Goal: Participate in discussion

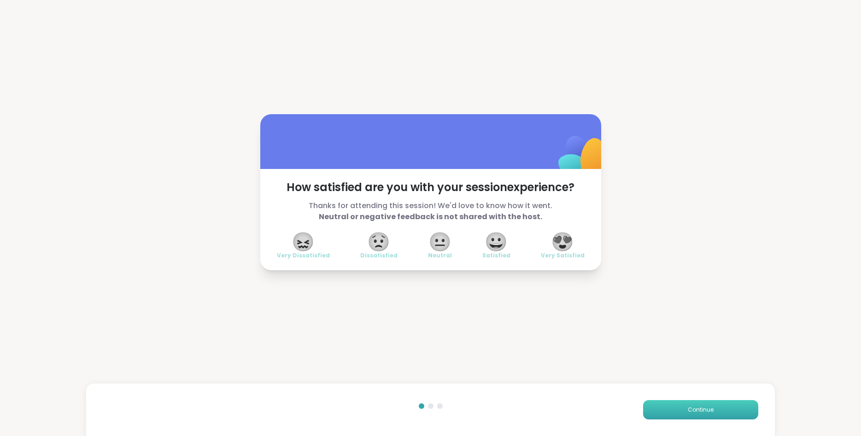
click at [694, 407] on span "Continue" at bounding box center [701, 410] width 26 height 8
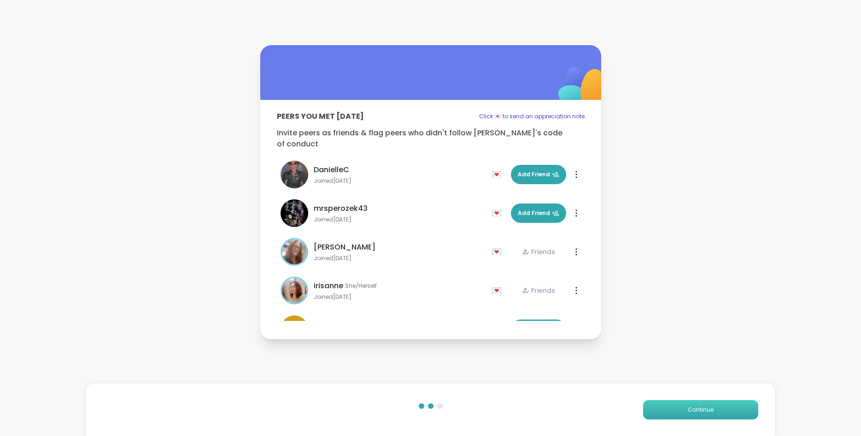
click at [694, 407] on span "Continue" at bounding box center [701, 410] width 26 height 8
click at [694, 407] on span "Finish" at bounding box center [701, 410] width 26 height 8
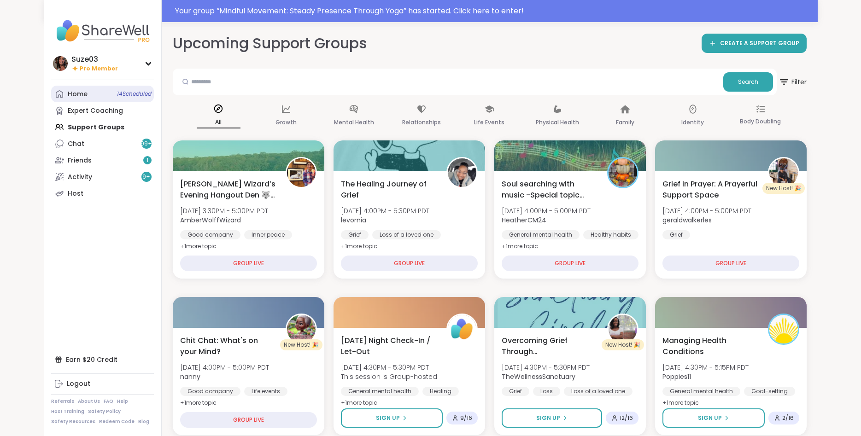
click at [92, 87] on link "Home 14 Scheduled" at bounding box center [102, 94] width 103 height 17
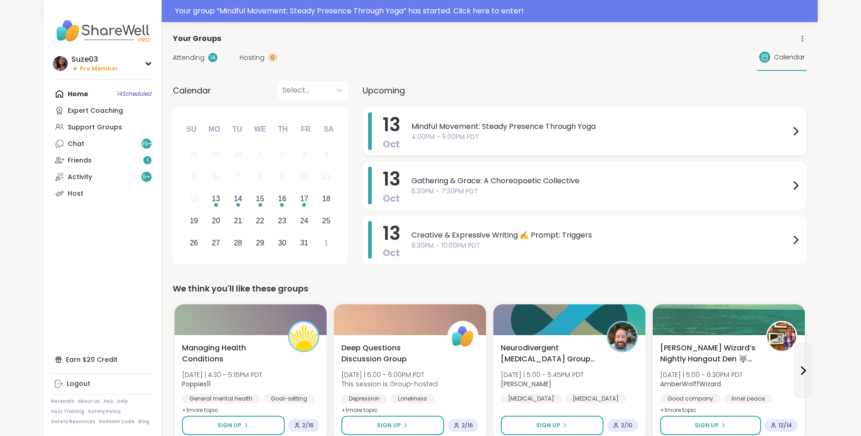
click at [478, 129] on span "Mindful Movement: Steady Presence Through Yoga" at bounding box center [600, 126] width 379 height 11
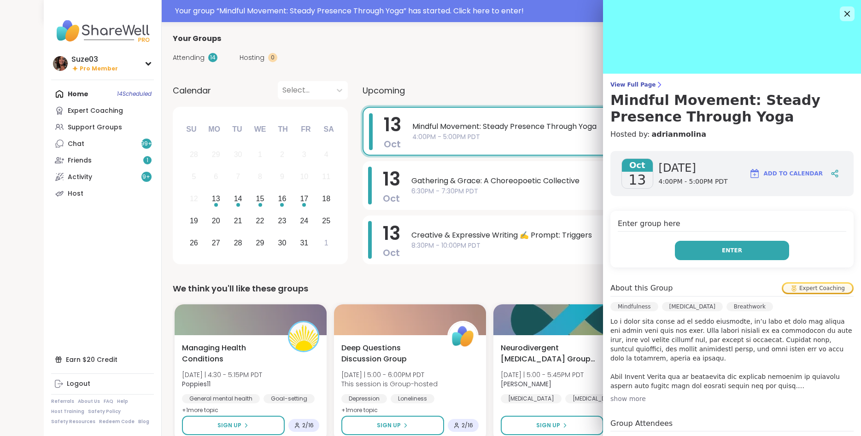
click at [714, 246] on button "Enter" at bounding box center [732, 250] width 114 height 19
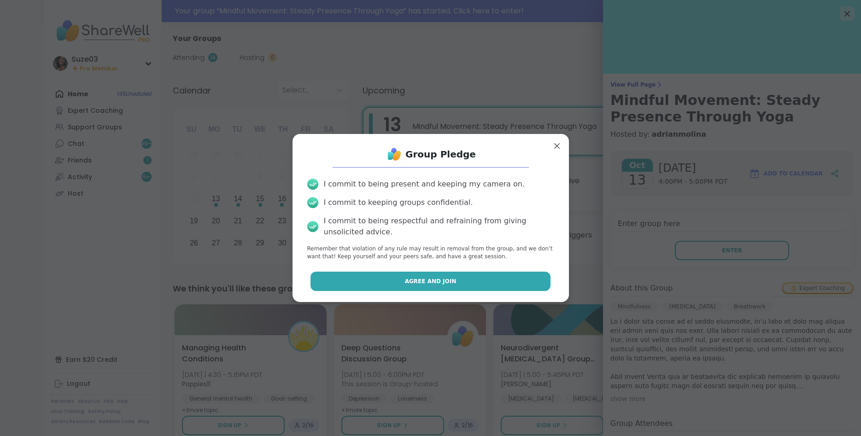
click at [495, 281] on button "Agree and Join" at bounding box center [430, 281] width 240 height 19
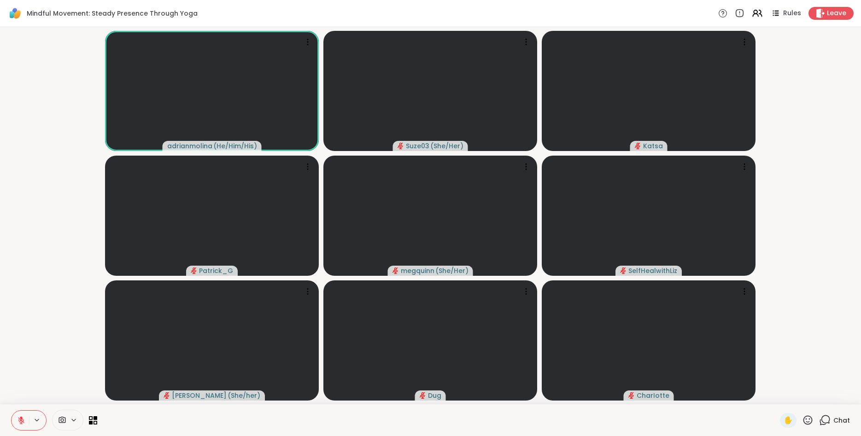
click at [835, 181] on video-player-container "adrianmolina ( He/Him/His ) Suze03 ( She/Her ) [PERSON_NAME] ( She/Her ) SelfHe…" at bounding box center [431, 215] width 850 height 369
